Goal: Find specific page/section: Find specific page/section

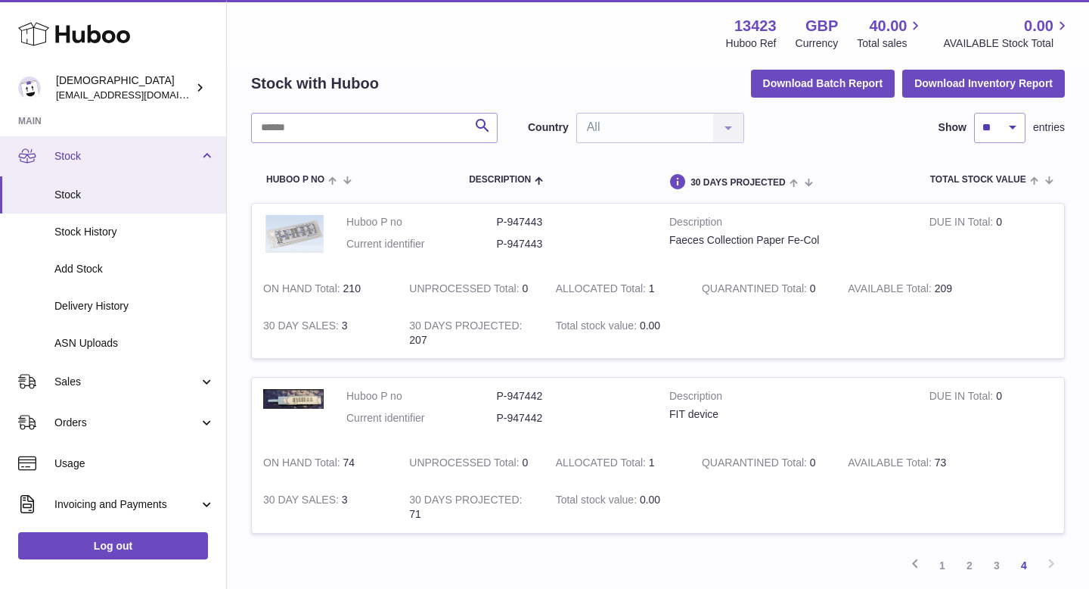
scroll to position [132, 0]
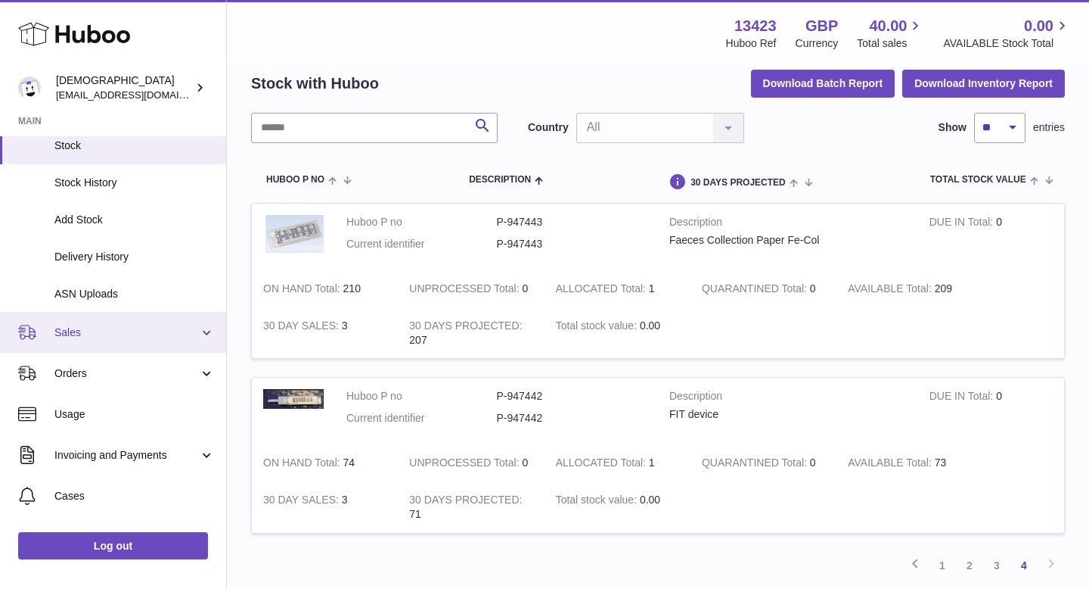
click at [67, 338] on span "Sales" at bounding box center [126, 332] width 144 height 14
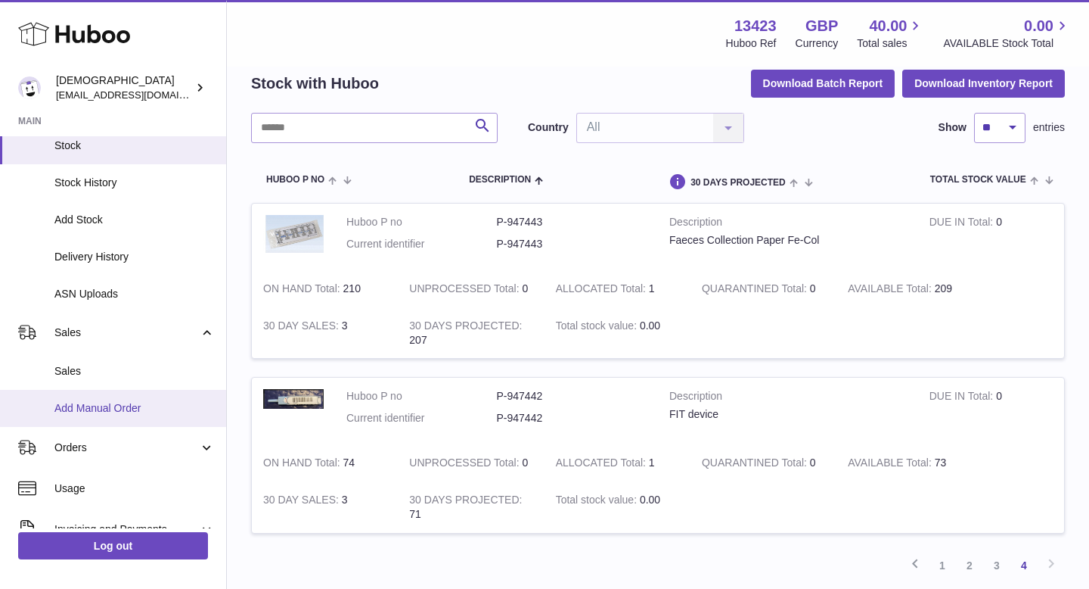
click at [77, 391] on link "Add Manual Order" at bounding box center [113, 408] width 226 height 37
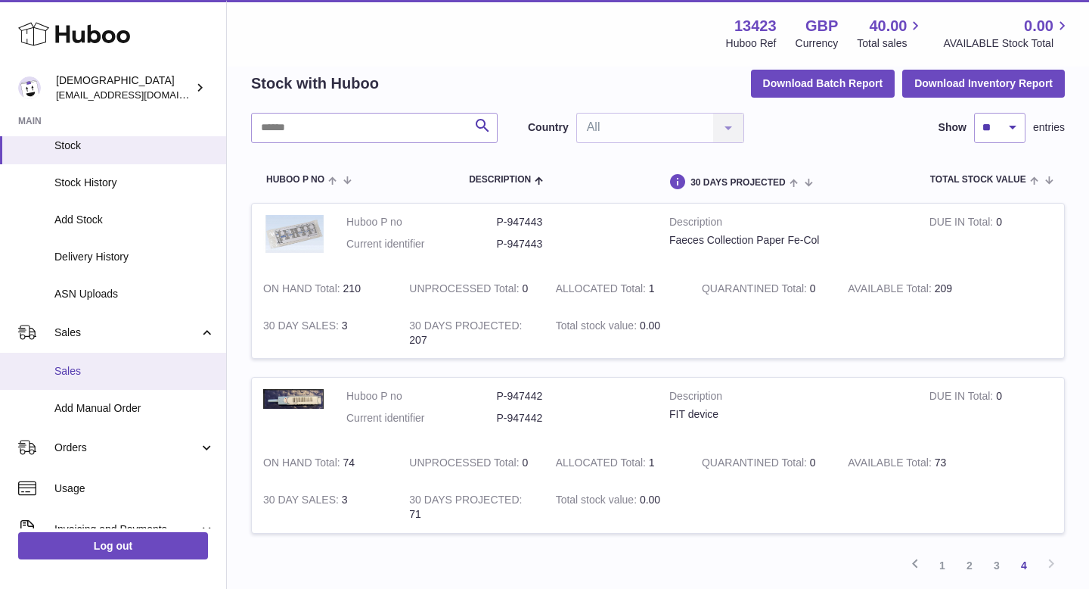
click at [77, 383] on link "Sales" at bounding box center [113, 371] width 226 height 37
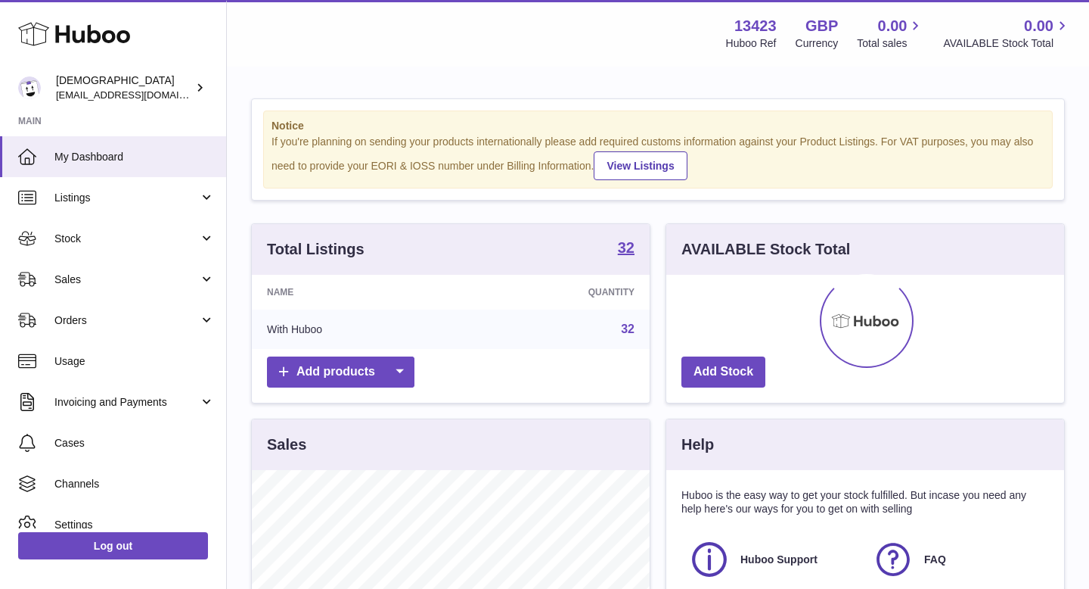
scroll to position [236, 398]
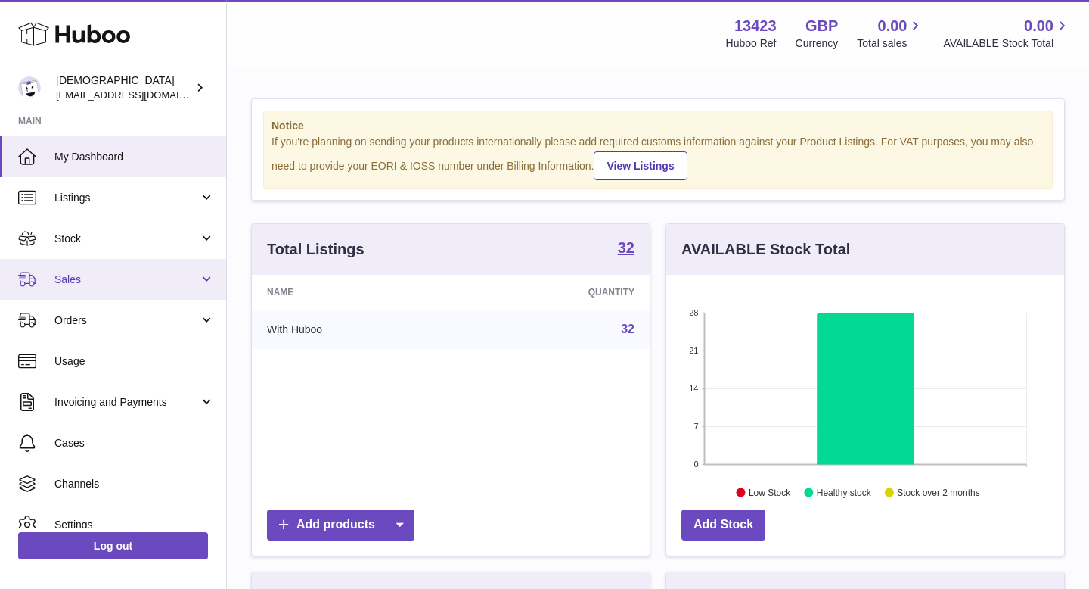
click at [73, 286] on link "Sales" at bounding box center [113, 279] width 226 height 41
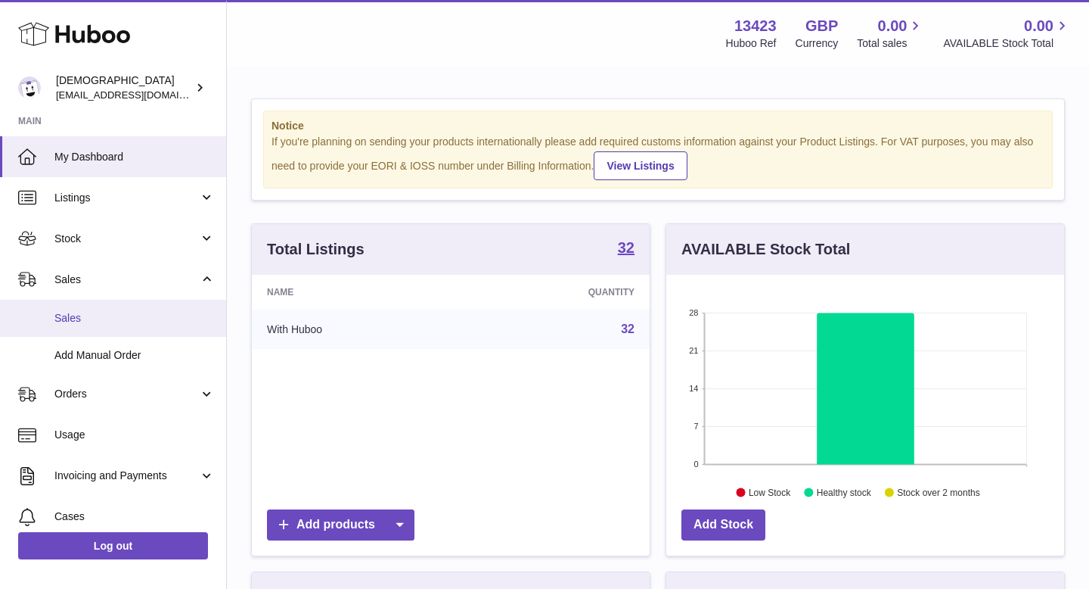
click at [73, 314] on span "Sales" at bounding box center [134, 318] width 160 height 14
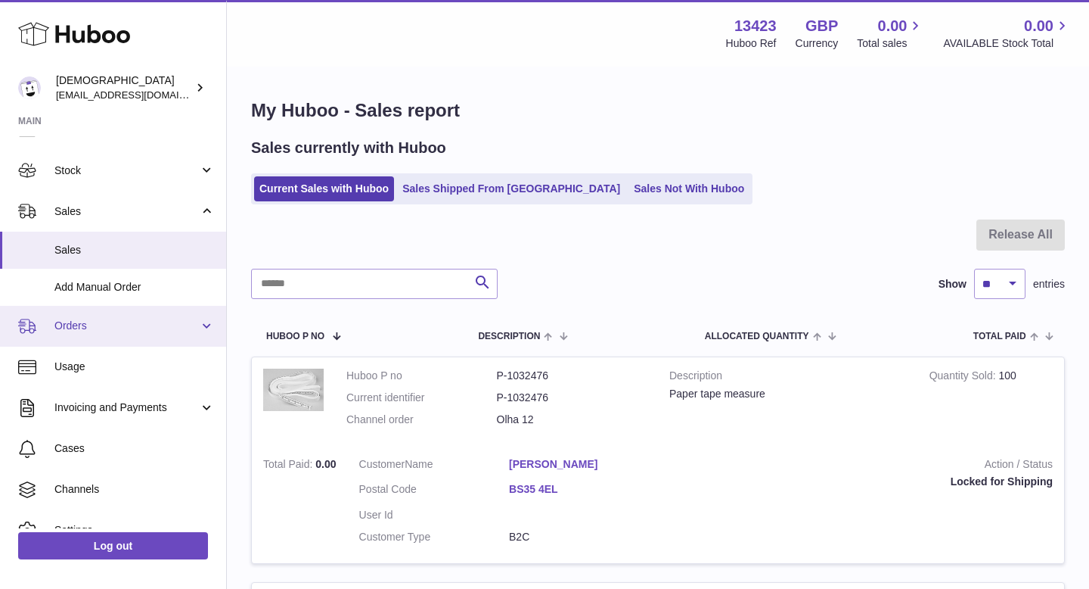
scroll to position [132, 0]
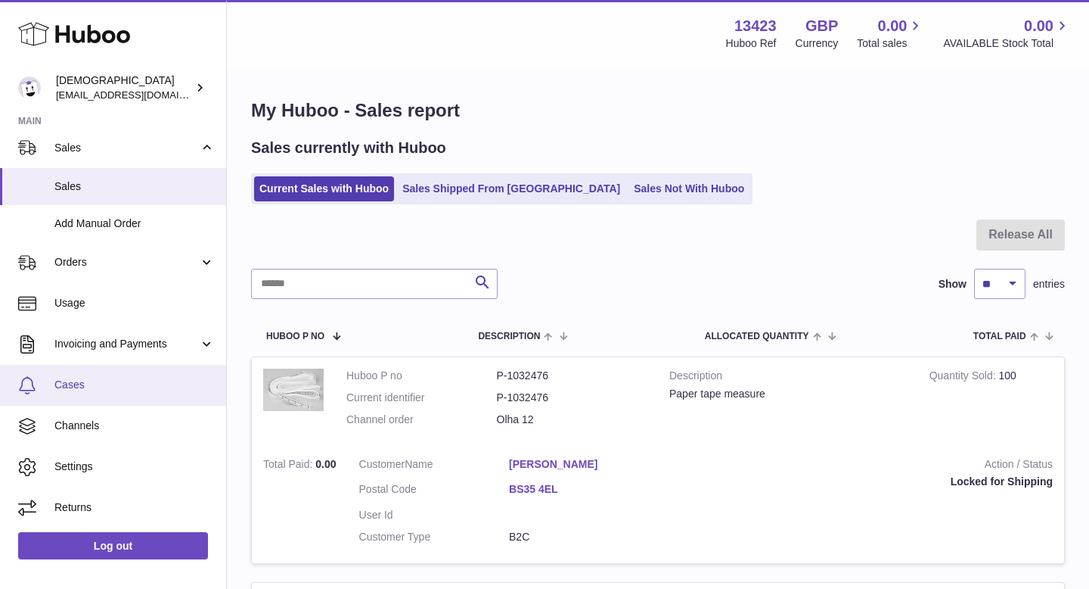
click at [73, 380] on span "Cases" at bounding box center [134, 385] width 160 height 14
